Goal: Task Accomplishment & Management: Manage account settings

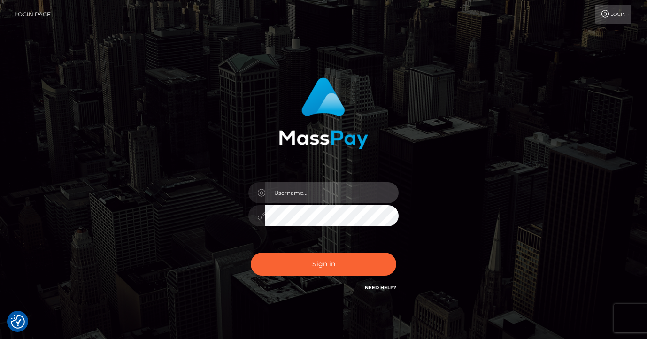
click at [291, 189] on input "text" at bounding box center [331, 192] width 133 height 21
type input "mjones.nvisionu"
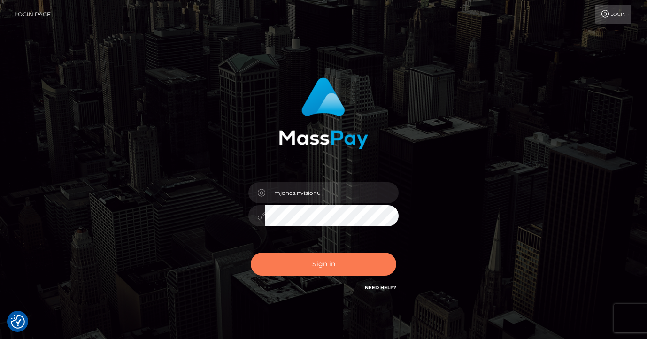
click at [343, 272] on button "Sign in" at bounding box center [324, 264] width 146 height 23
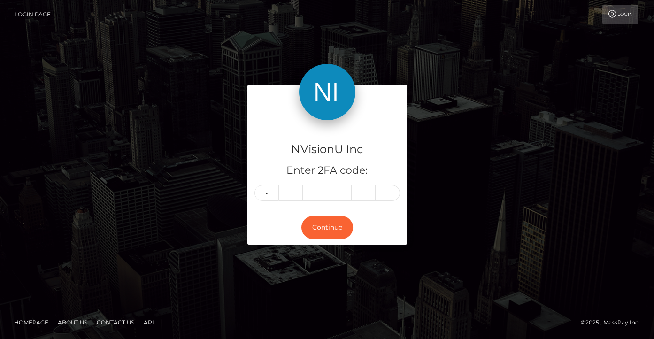
type input "1"
type input "3"
type input "1"
type input "9"
type input "1"
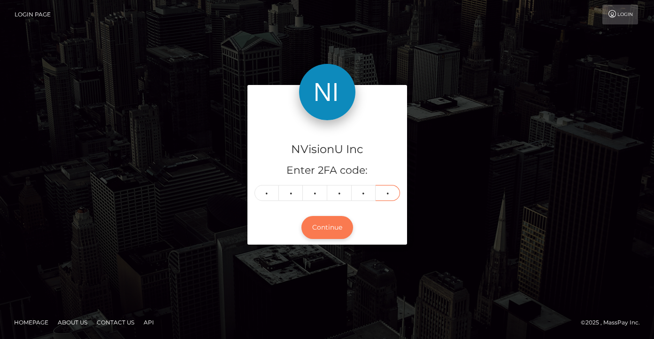
type input "0"
click at [310, 227] on button "Continue" at bounding box center [327, 227] width 52 height 23
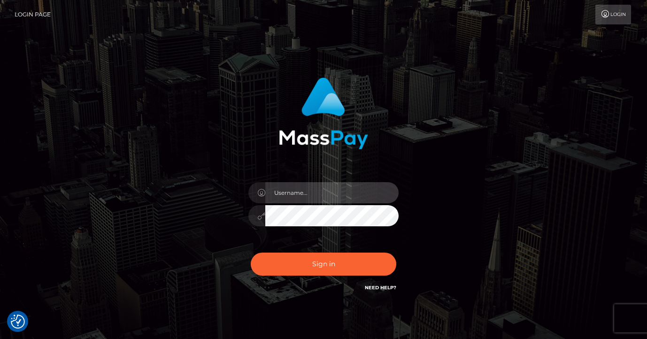
click at [288, 189] on input "text" at bounding box center [331, 192] width 133 height 21
type input "mjones.nvisionu"
